Goal: Task Accomplishment & Management: Complete application form

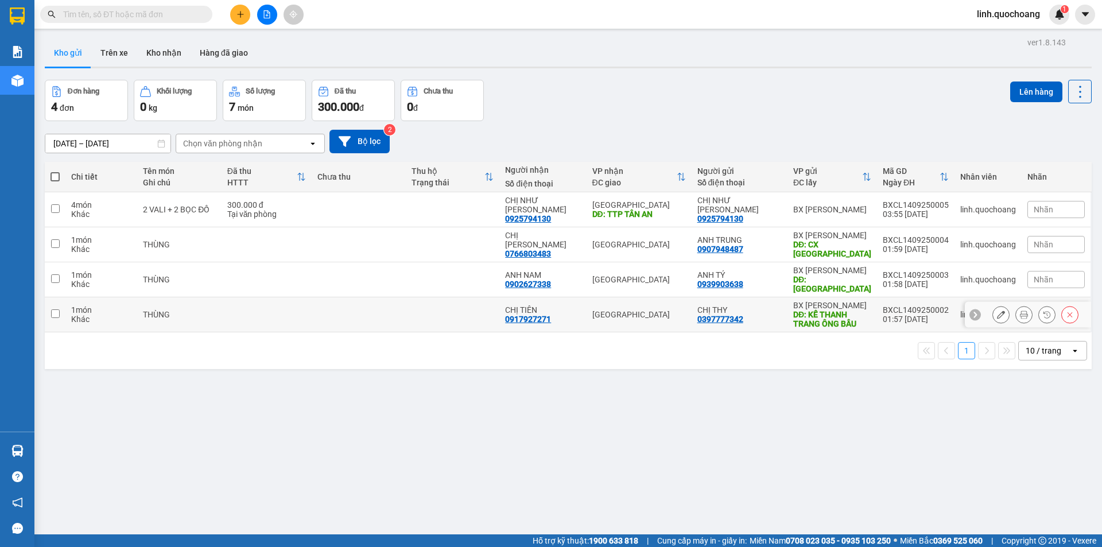
click at [432, 306] on td at bounding box center [453, 314] width 94 height 35
checkbox input "true"
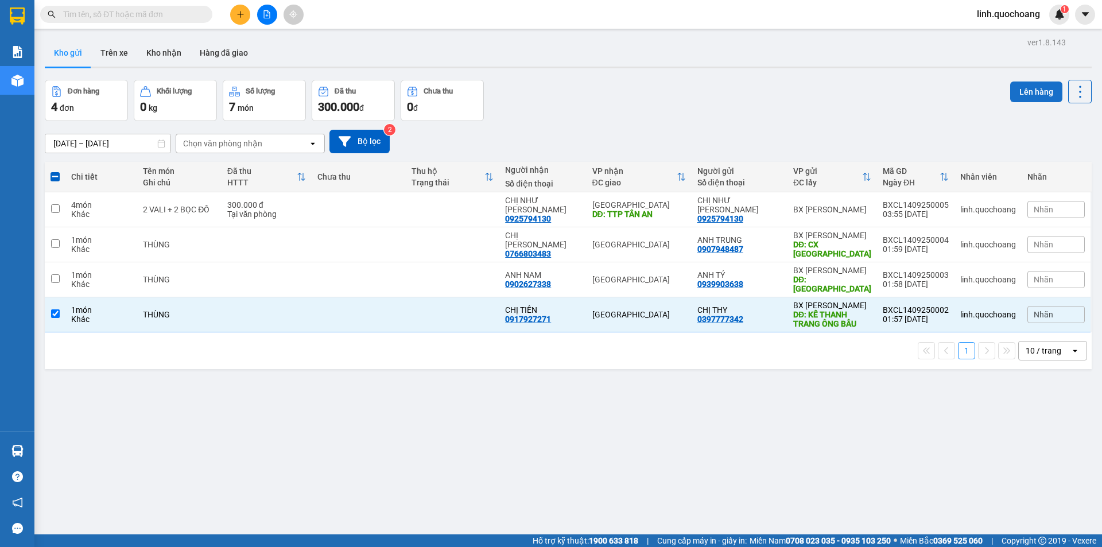
click at [1019, 85] on button "Lên hàng" at bounding box center [1036, 92] width 52 height 21
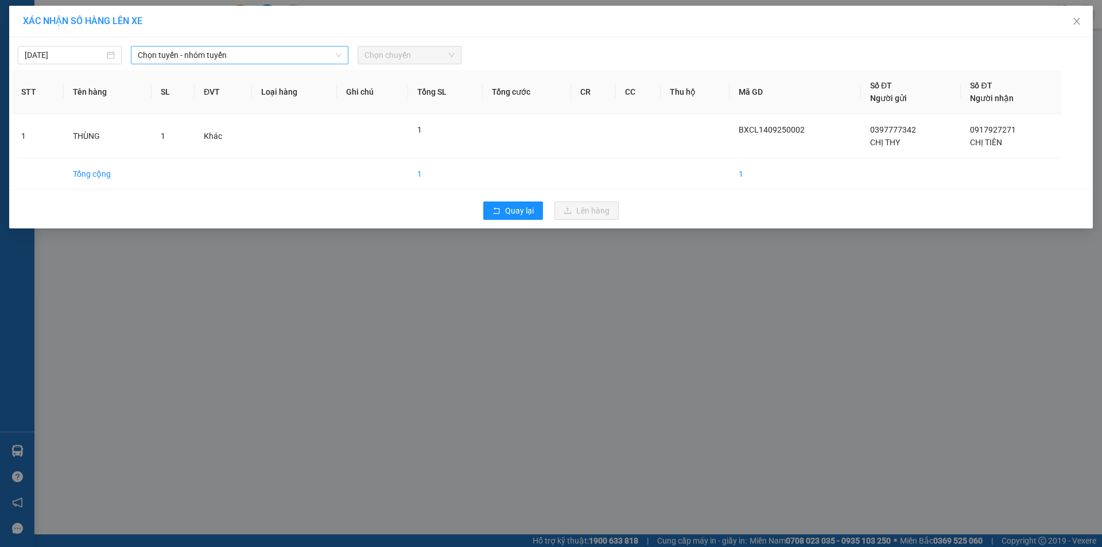
click at [293, 55] on span "Chọn tuyến - nhóm tuyến" at bounding box center [240, 54] width 204 height 17
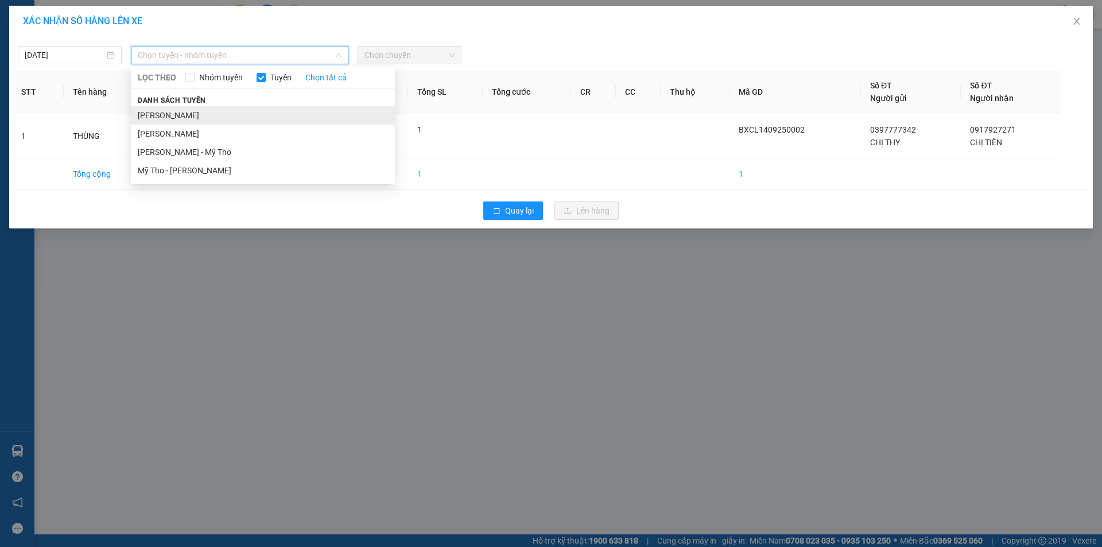
click at [265, 115] on li "[PERSON_NAME]" at bounding box center [263, 115] width 264 height 18
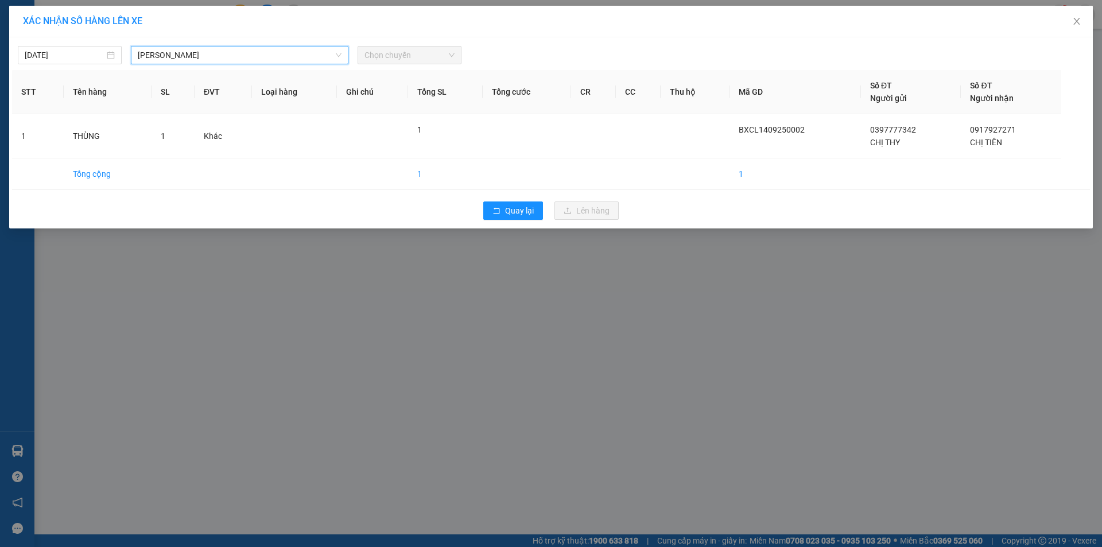
click at [401, 54] on span "Chọn chuyến" at bounding box center [410, 54] width 90 height 17
click at [420, 50] on span "Chọn chuyến" at bounding box center [410, 54] width 90 height 17
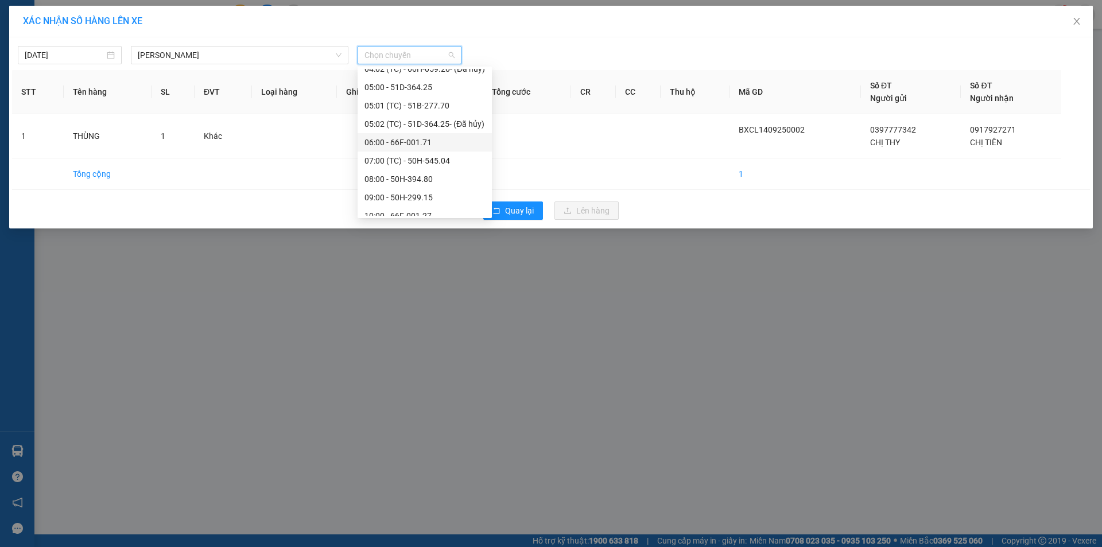
scroll to position [172, 0]
click at [430, 166] on div "05:01 (TC) - 51B-277.70" at bounding box center [425, 163] width 121 height 13
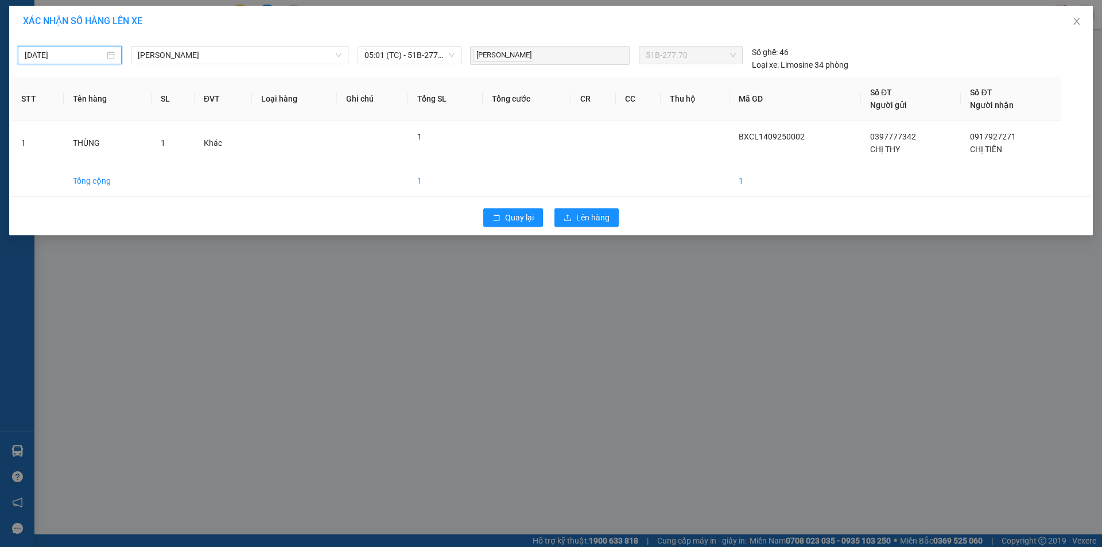
click at [60, 53] on input "[DATE]" at bounding box center [65, 55] width 80 height 13
click at [30, 156] on div "14" at bounding box center [35, 156] width 14 height 14
type input "[DATE]"
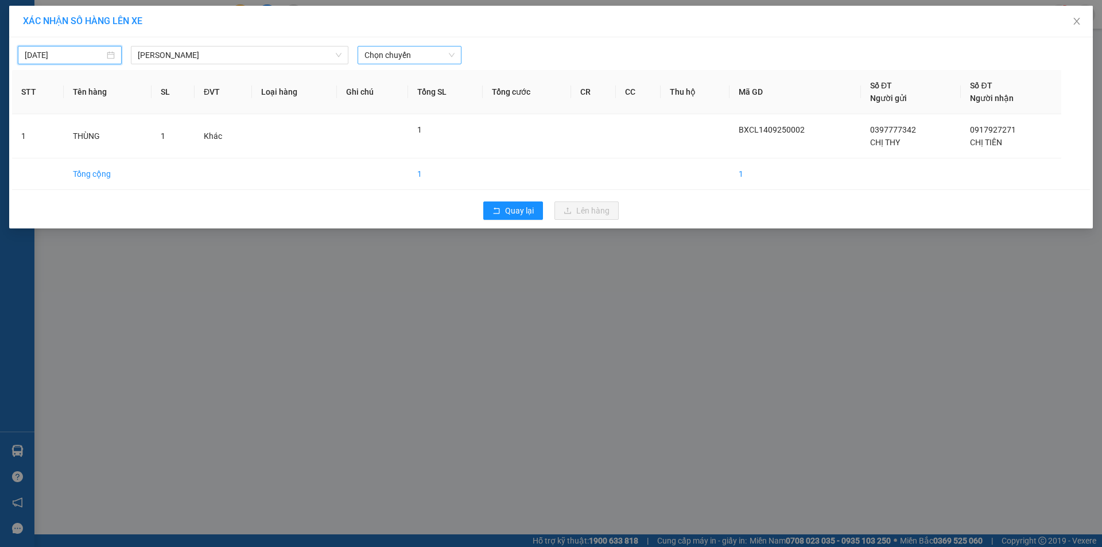
click at [397, 50] on span "Chọn chuyến" at bounding box center [410, 54] width 90 height 17
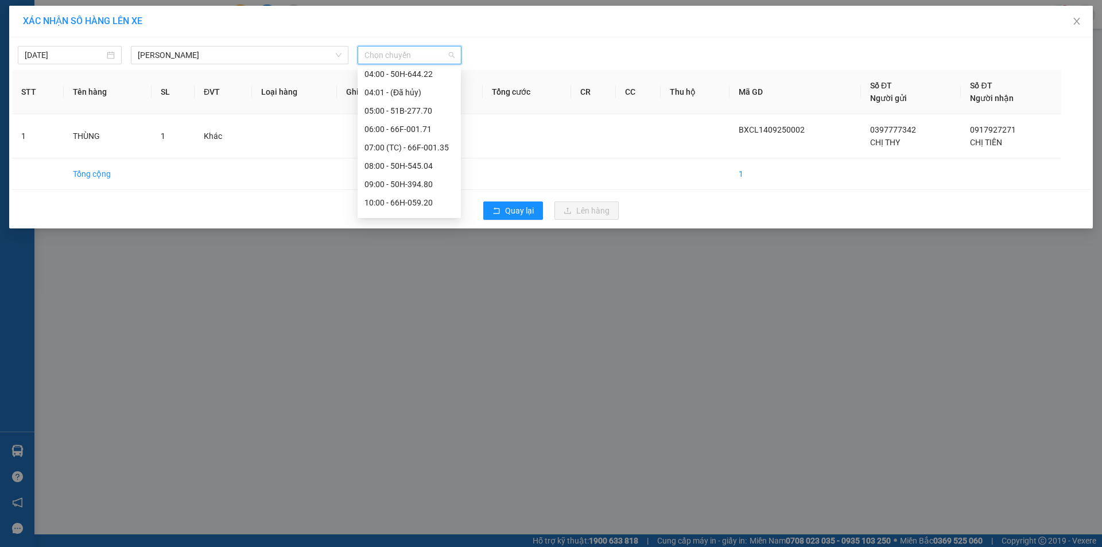
scroll to position [115, 0]
click at [391, 151] on div "05:00 - 51B-277.70" at bounding box center [410, 147] width 90 height 13
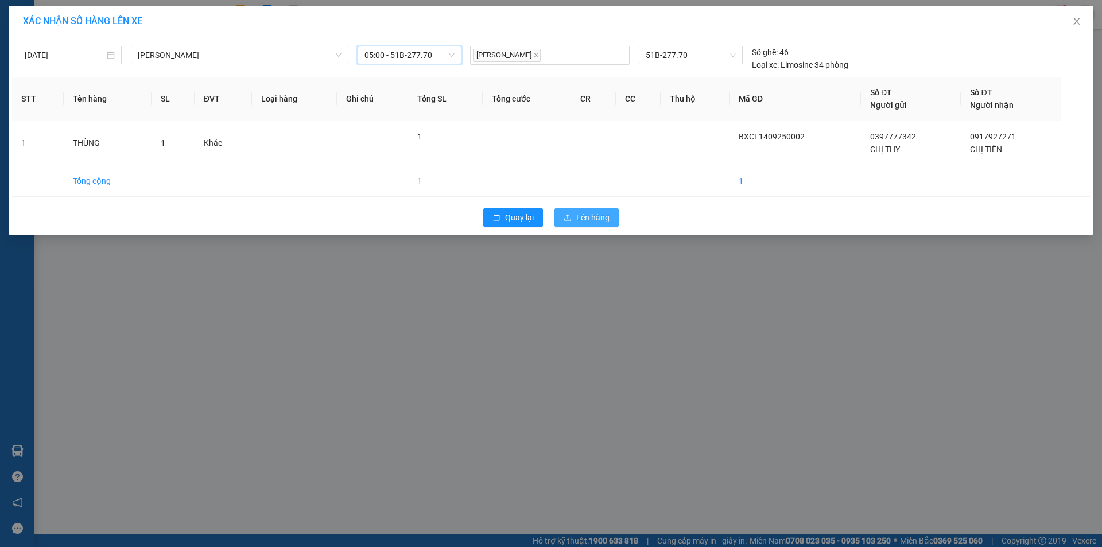
click at [590, 219] on span "Lên hàng" at bounding box center [592, 217] width 33 height 13
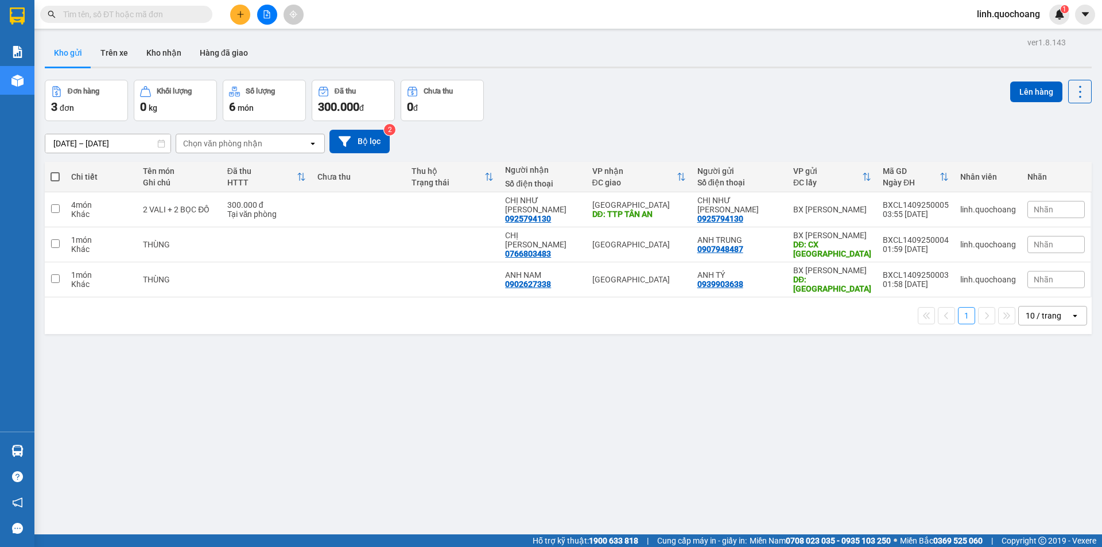
click at [239, 14] on icon "plus" at bounding box center [240, 14] width 6 height 1
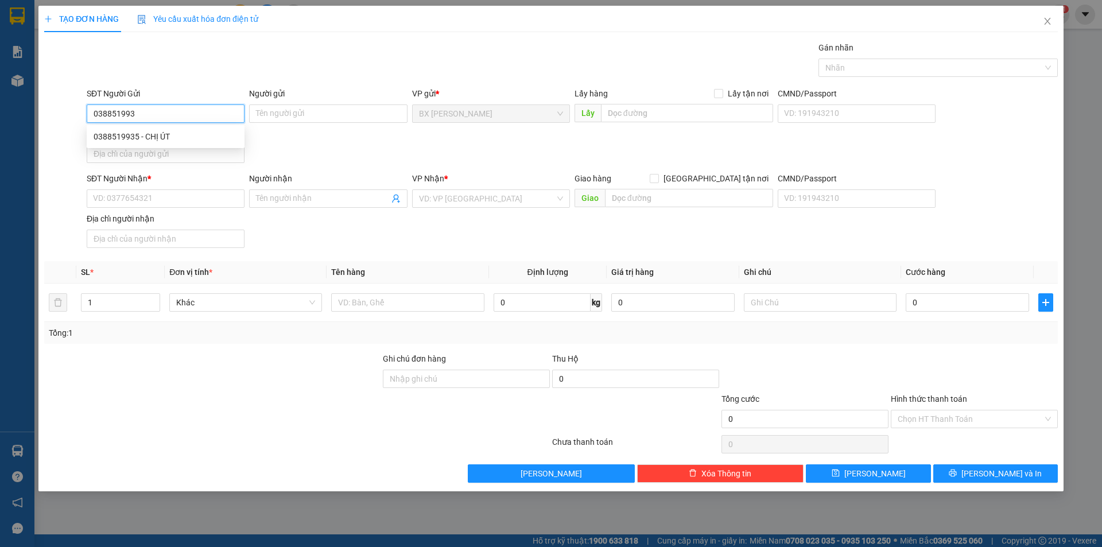
type input "0388519935"
click at [175, 137] on div "0388519935 - CHỊ ÚT" at bounding box center [166, 136] width 144 height 13
type input "CHỊ ÚT"
type input "0388519935"
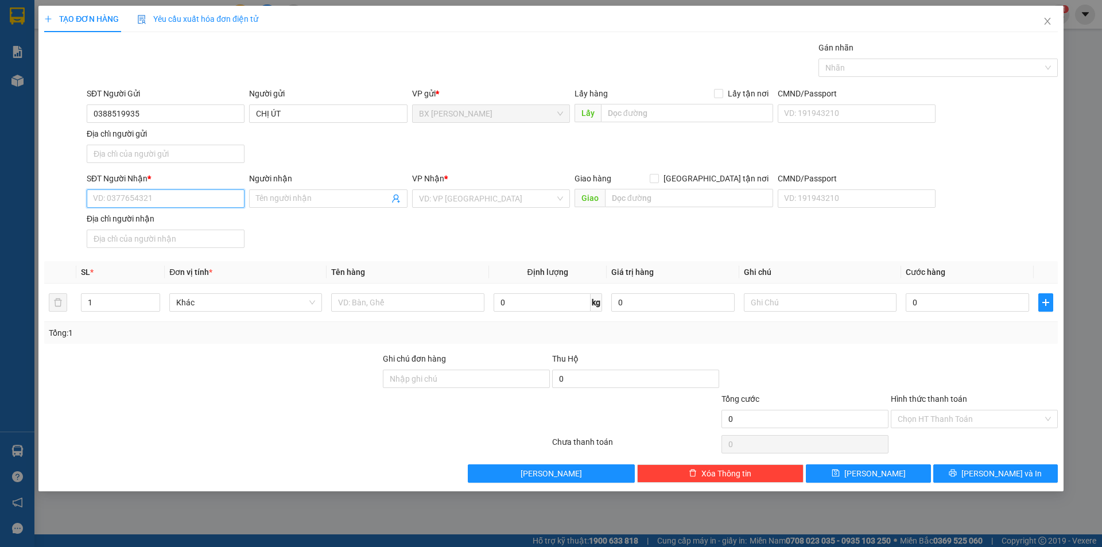
click at [203, 204] on input "SĐT Người Nhận *" at bounding box center [166, 198] width 158 height 18
click at [225, 242] on div "0938193238 - ANH GIÀU" at bounding box center [166, 240] width 144 height 13
type input "0938193238"
type input "ANH GIÀU"
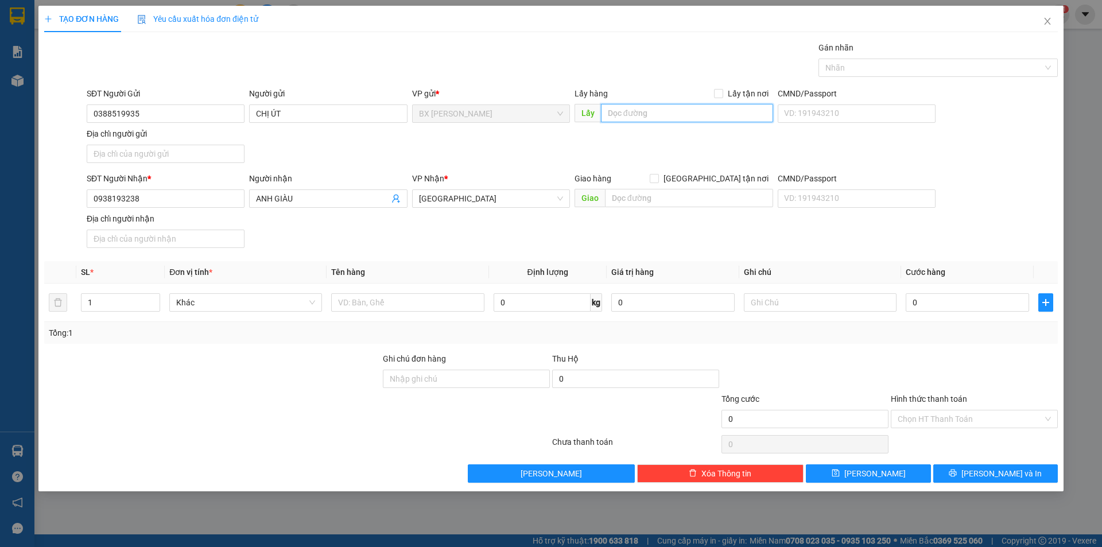
click at [691, 113] on input "text" at bounding box center [687, 113] width 172 height 18
type input "VỰA TƯ SANG 3"
click at [417, 304] on input "text" at bounding box center [407, 302] width 153 height 18
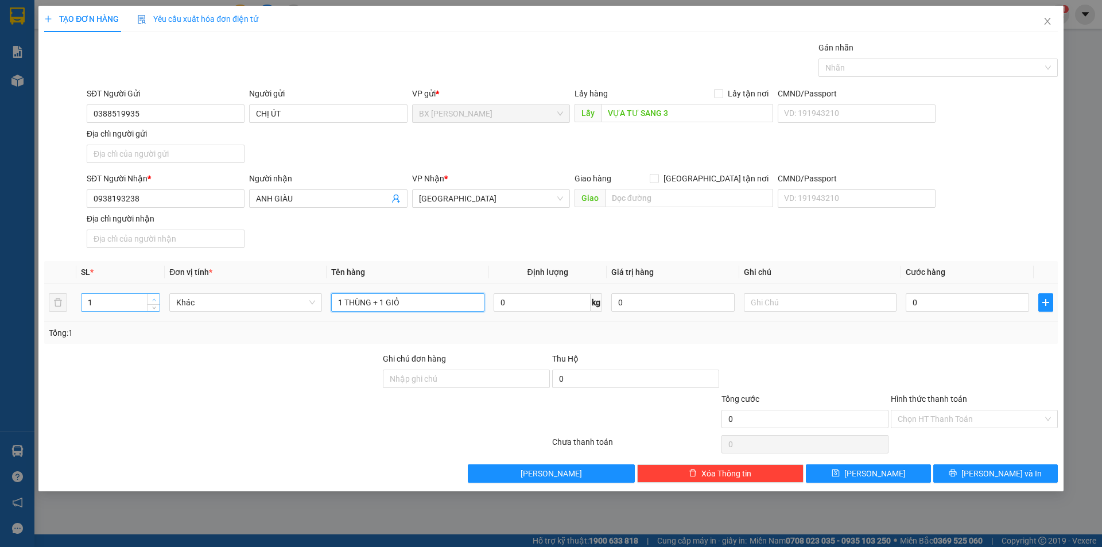
type input "1 THÙNG + 1 GIỎ"
type input "2"
click at [153, 299] on icon "up" at bounding box center [154, 300] width 4 height 4
click at [956, 471] on button "[PERSON_NAME] và In" at bounding box center [995, 473] width 125 height 18
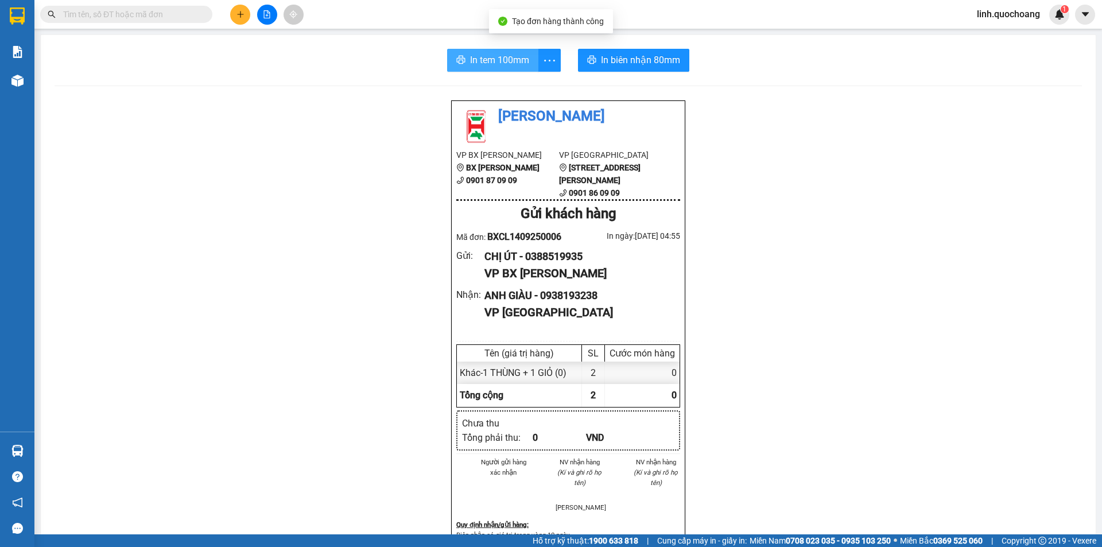
click at [512, 60] on span "In tem 100mm" at bounding box center [499, 60] width 59 height 14
